Goal: Navigation & Orientation: Find specific page/section

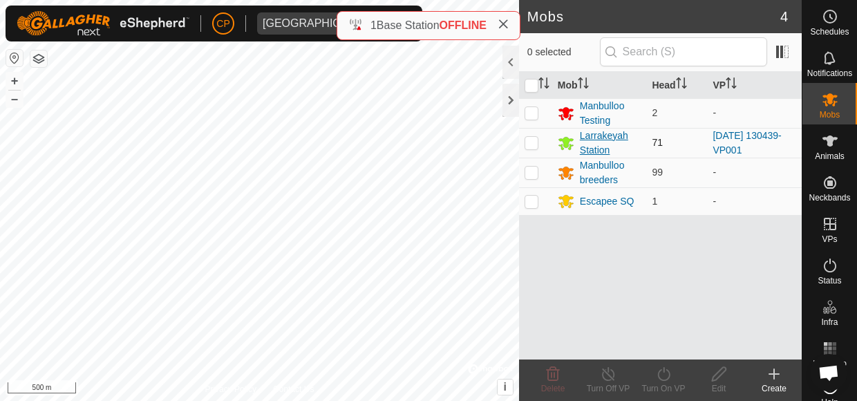
click at [595, 133] on div "Larrakeyah Station" at bounding box center [611, 143] width 62 height 29
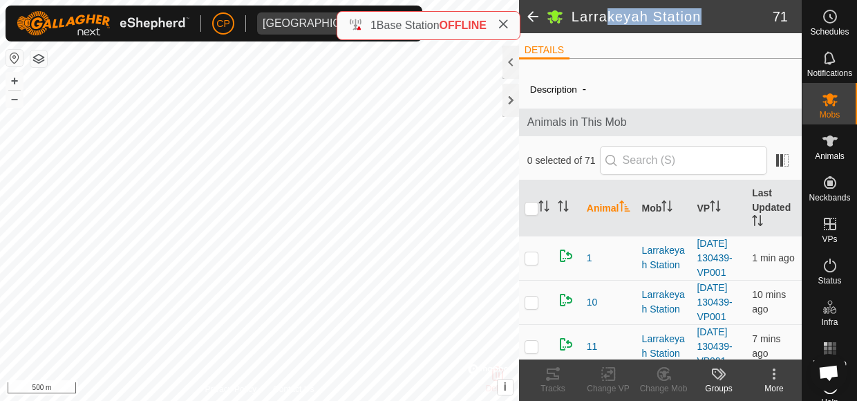
drag, startPoint x: 703, startPoint y: 24, endPoint x: 609, endPoint y: 10, distance: 95.1
click at [609, 10] on h2 "Larrakeyah Station" at bounding box center [672, 16] width 201 height 17
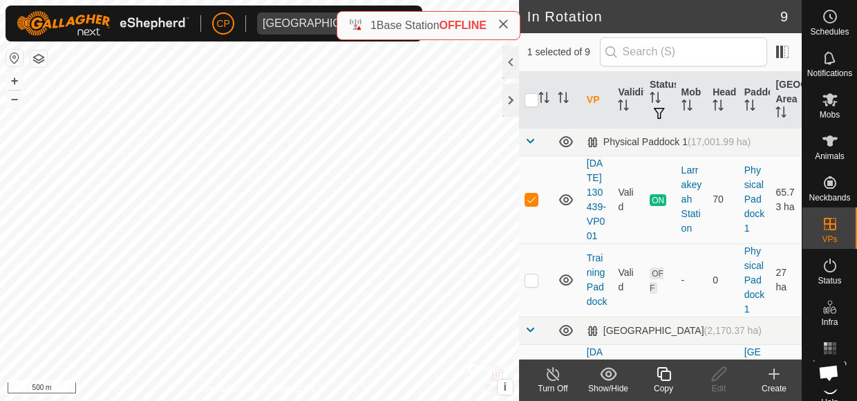
click at [598, 375] on show-hide-svg-icon at bounding box center [608, 374] width 55 height 17
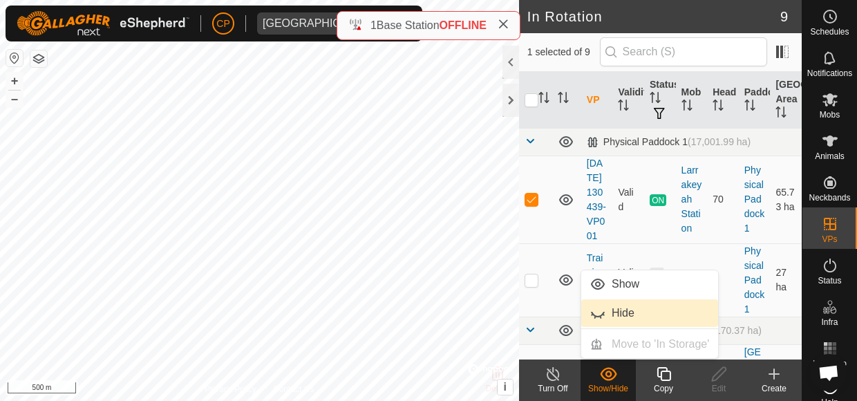
click at [614, 324] on link "Hide" at bounding box center [650, 313] width 137 height 28
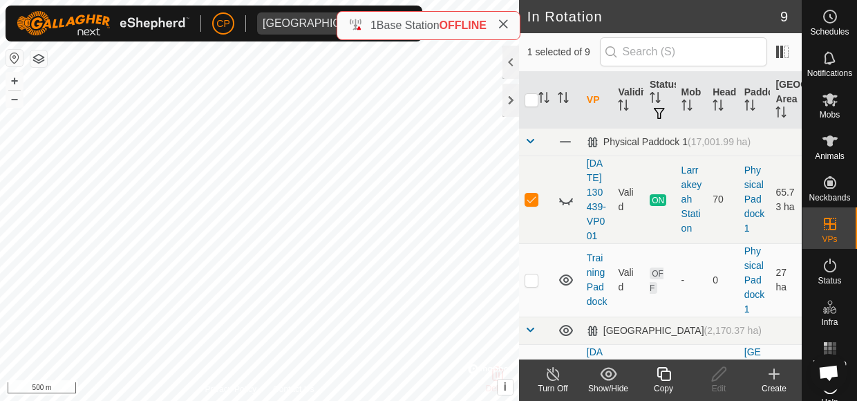
click at [599, 378] on show-hide-svg-icon at bounding box center [608, 374] width 55 height 17
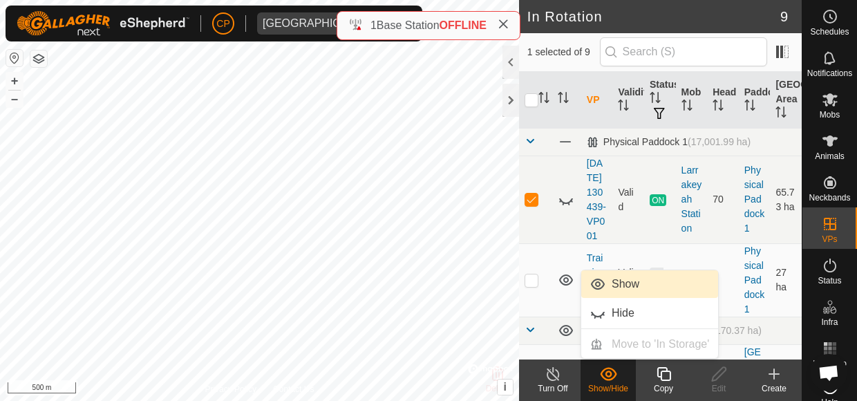
click at [616, 284] on link "Show" at bounding box center [650, 284] width 137 height 28
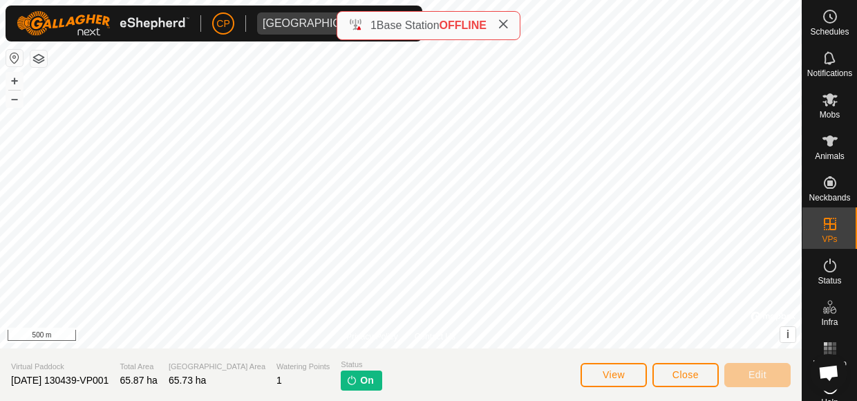
click at [503, 19] on icon at bounding box center [503, 24] width 11 height 11
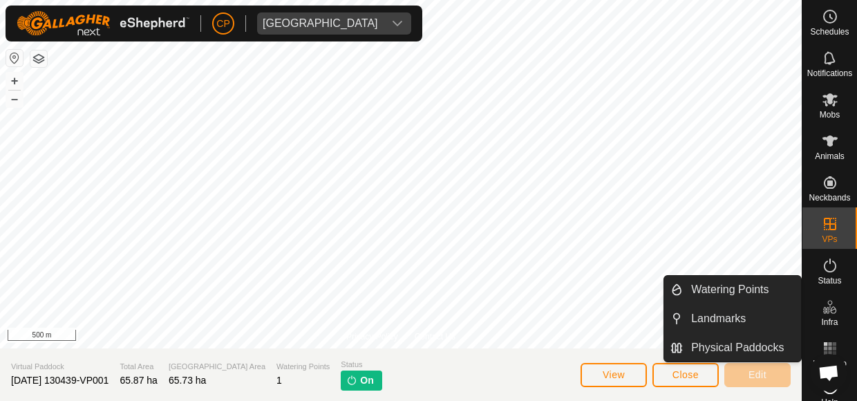
click at [824, 312] on icon at bounding box center [830, 307] width 17 height 17
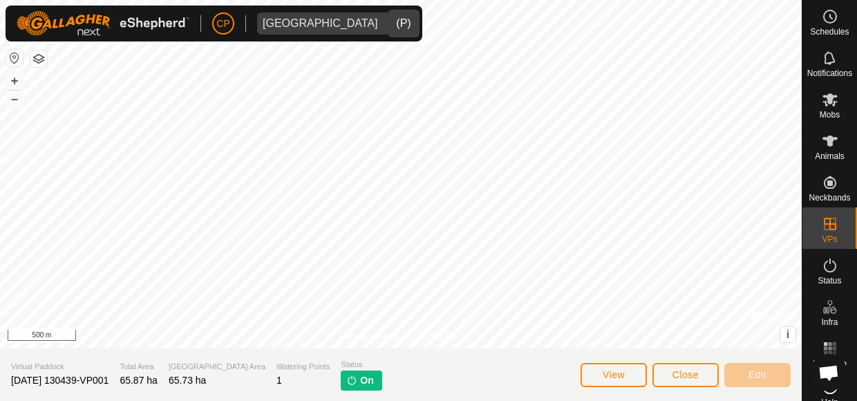
click at [392, 22] on icon "dropdown trigger" at bounding box center [397, 23] width 11 height 11
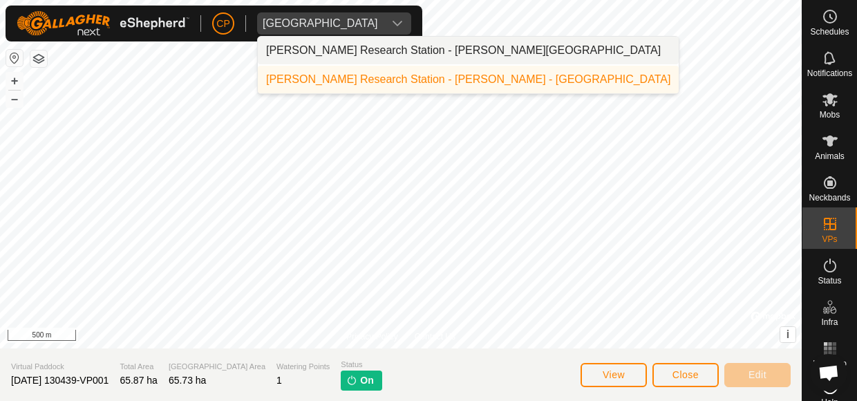
click at [392, 22] on icon "dropdown trigger" at bounding box center [397, 23] width 11 height 11
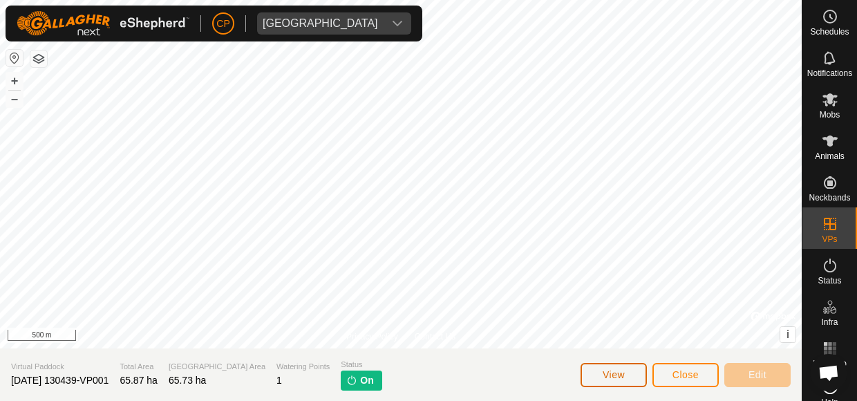
click at [610, 375] on span "View" at bounding box center [614, 374] width 22 height 11
